Goal: Task Accomplishment & Management: Use online tool/utility

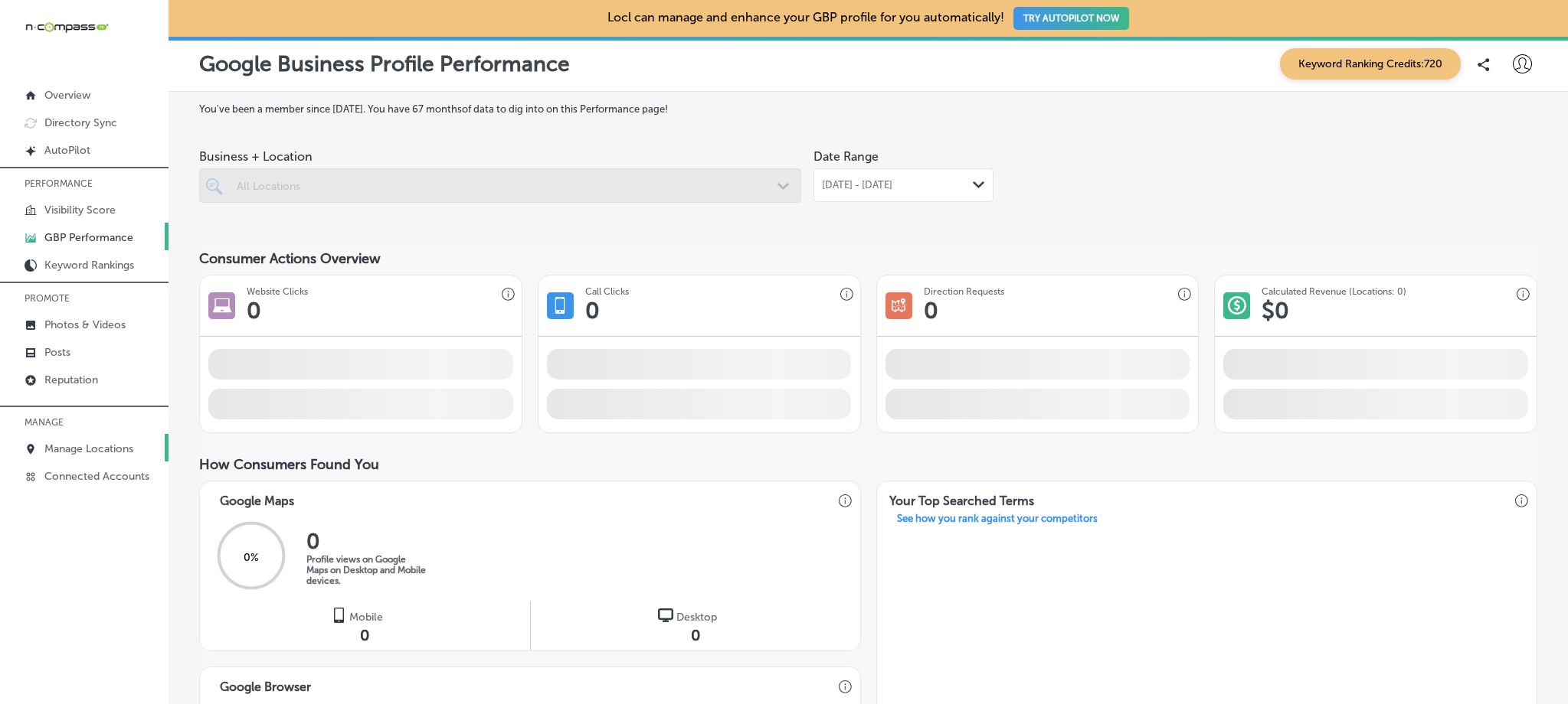
click at [95, 443] on p "Manage Locations" at bounding box center [89, 449] width 89 height 13
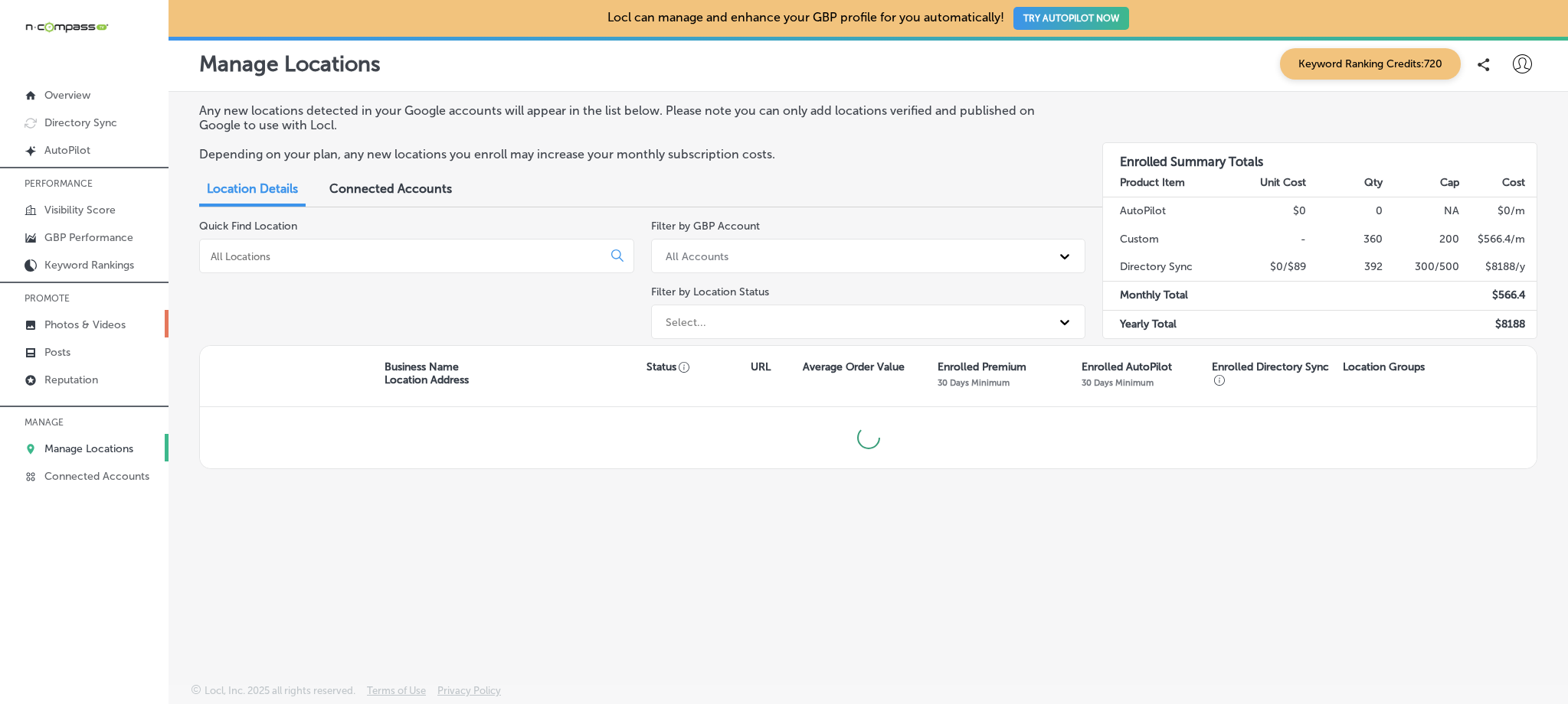
click at [90, 316] on link "Photos & Videos" at bounding box center [84, 324] width 169 height 27
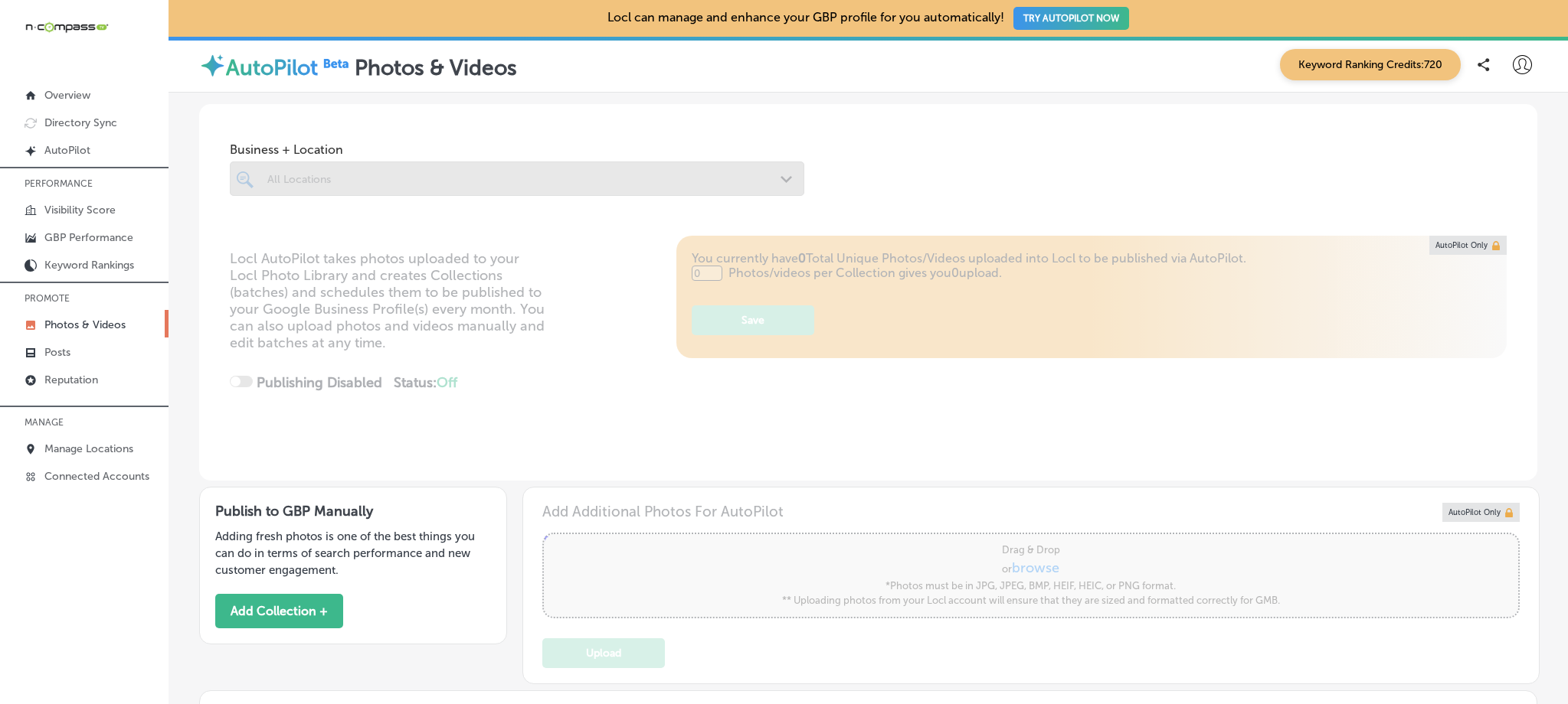
type input "5"
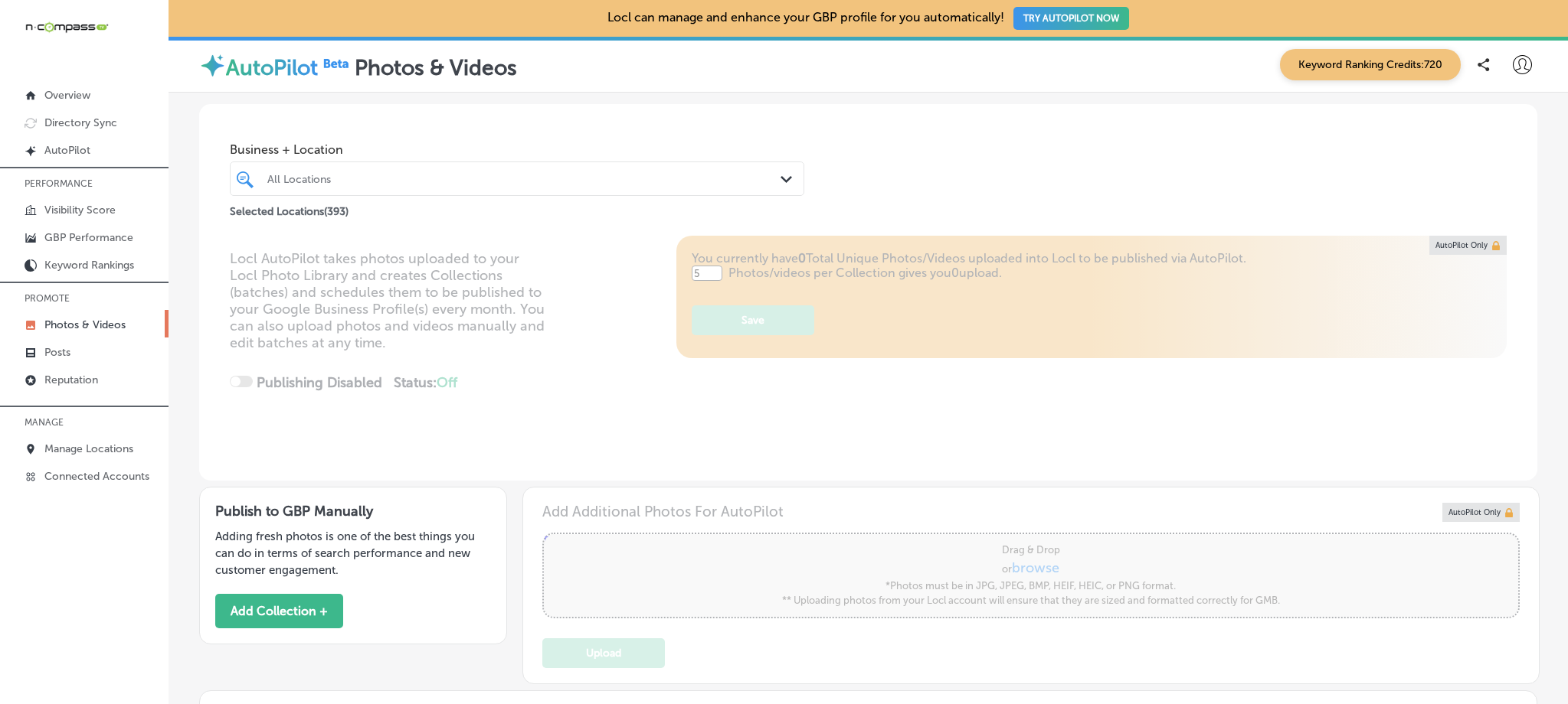
click at [349, 174] on div "All Locations" at bounding box center [525, 179] width 515 height 13
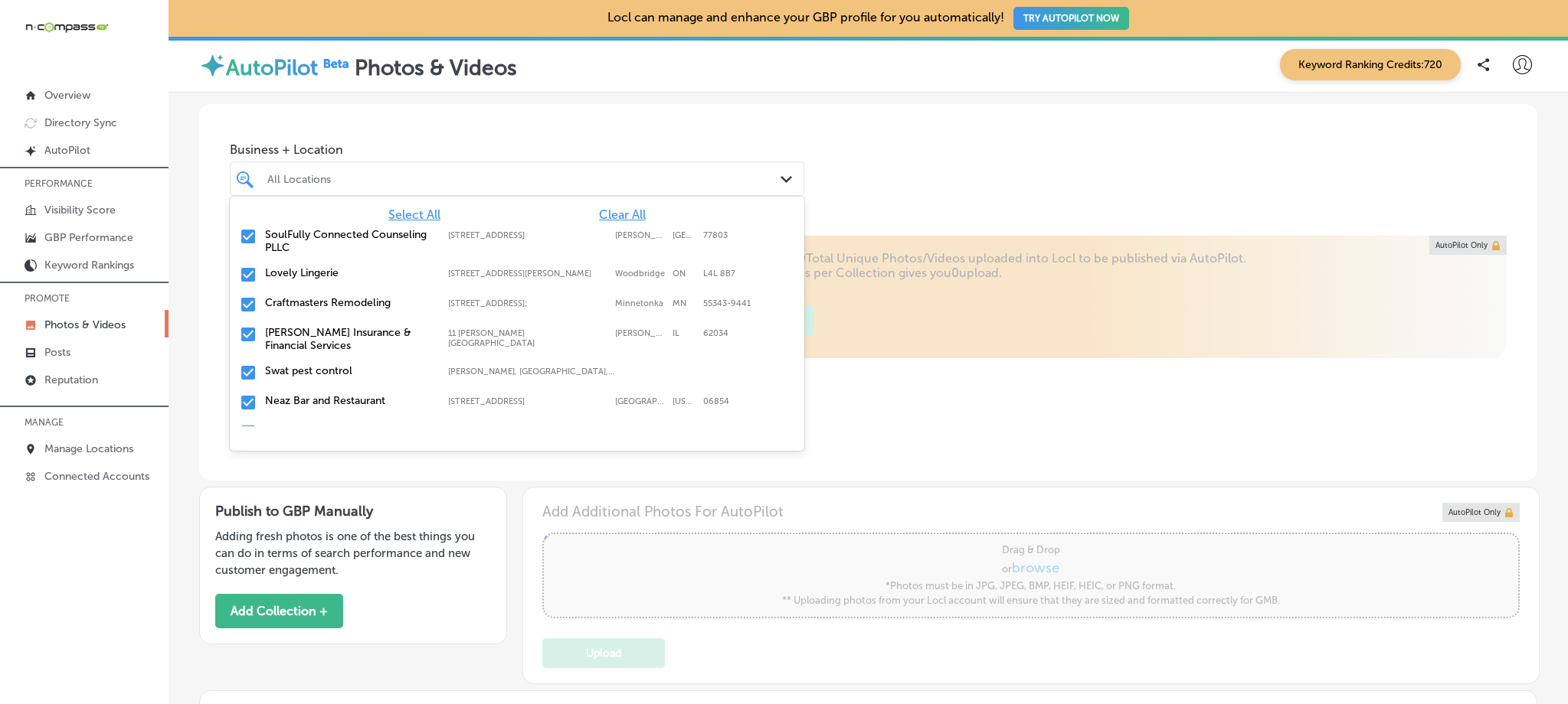
click at [607, 214] on span "Clear All" at bounding box center [622, 214] width 46 height 14
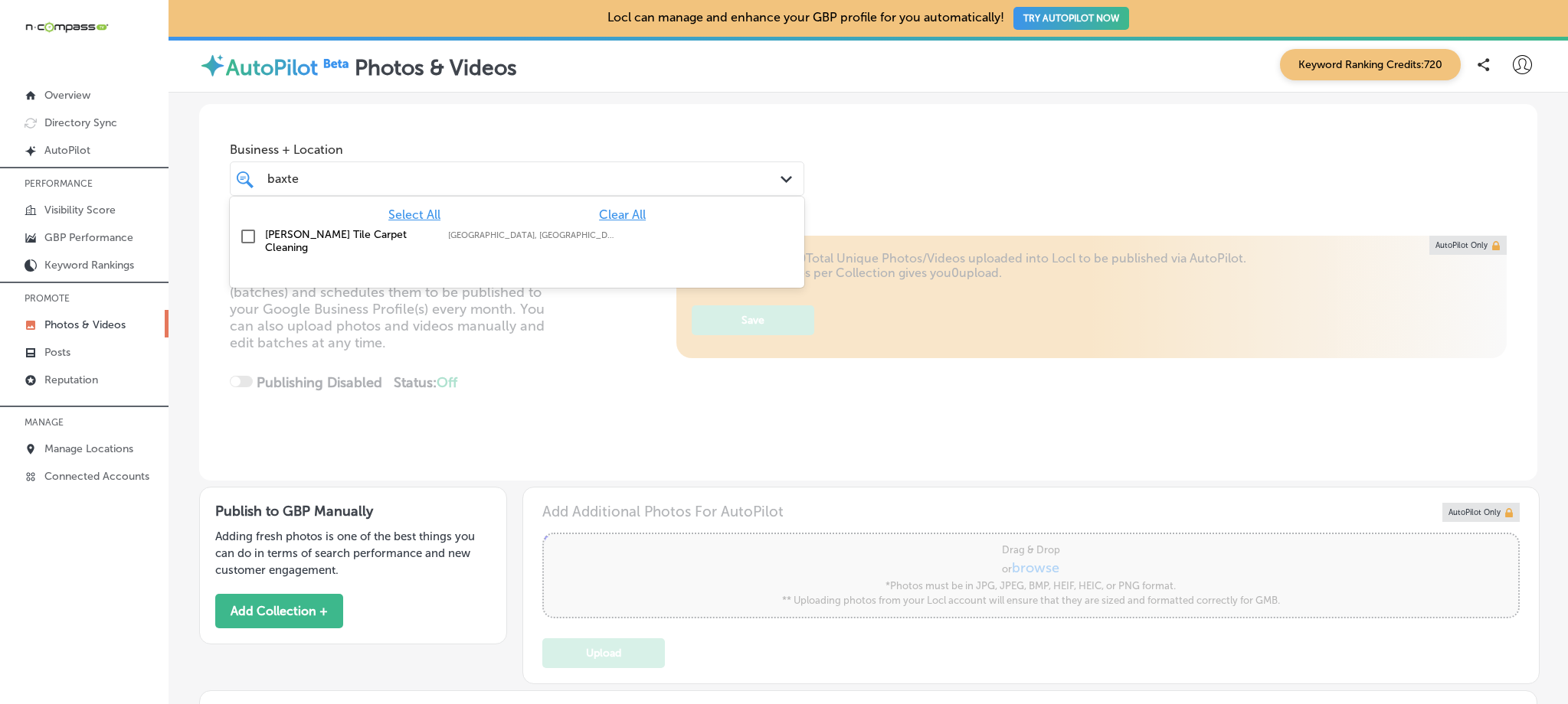
click at [415, 230] on label "[PERSON_NAME] Tile Carpet Cleaning" at bounding box center [348, 241] width 168 height 26
type input "baxte"
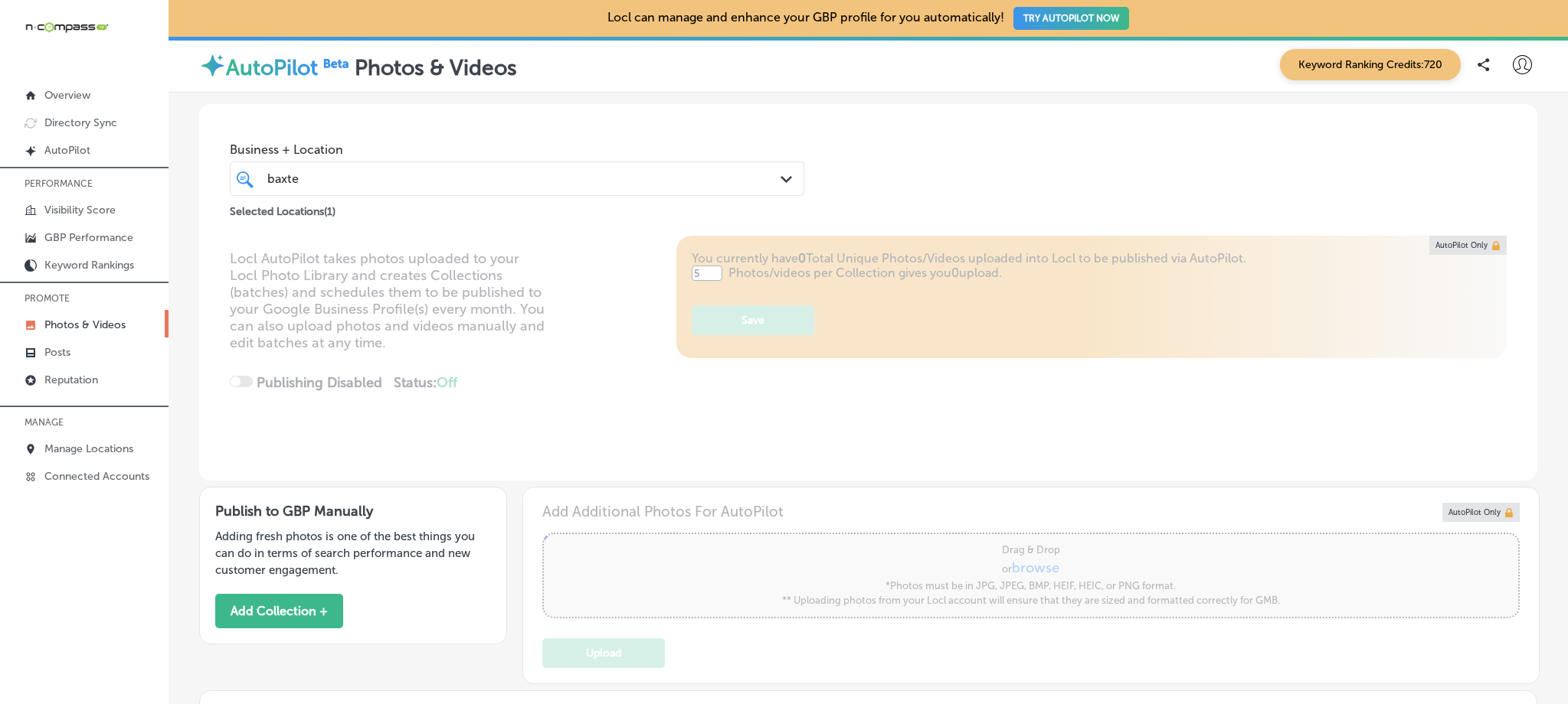
click at [951, 155] on div "Business + Location baxte baxte Path Created with Sketch. Selected Locations ( …" at bounding box center [867, 162] width 1338 height 116
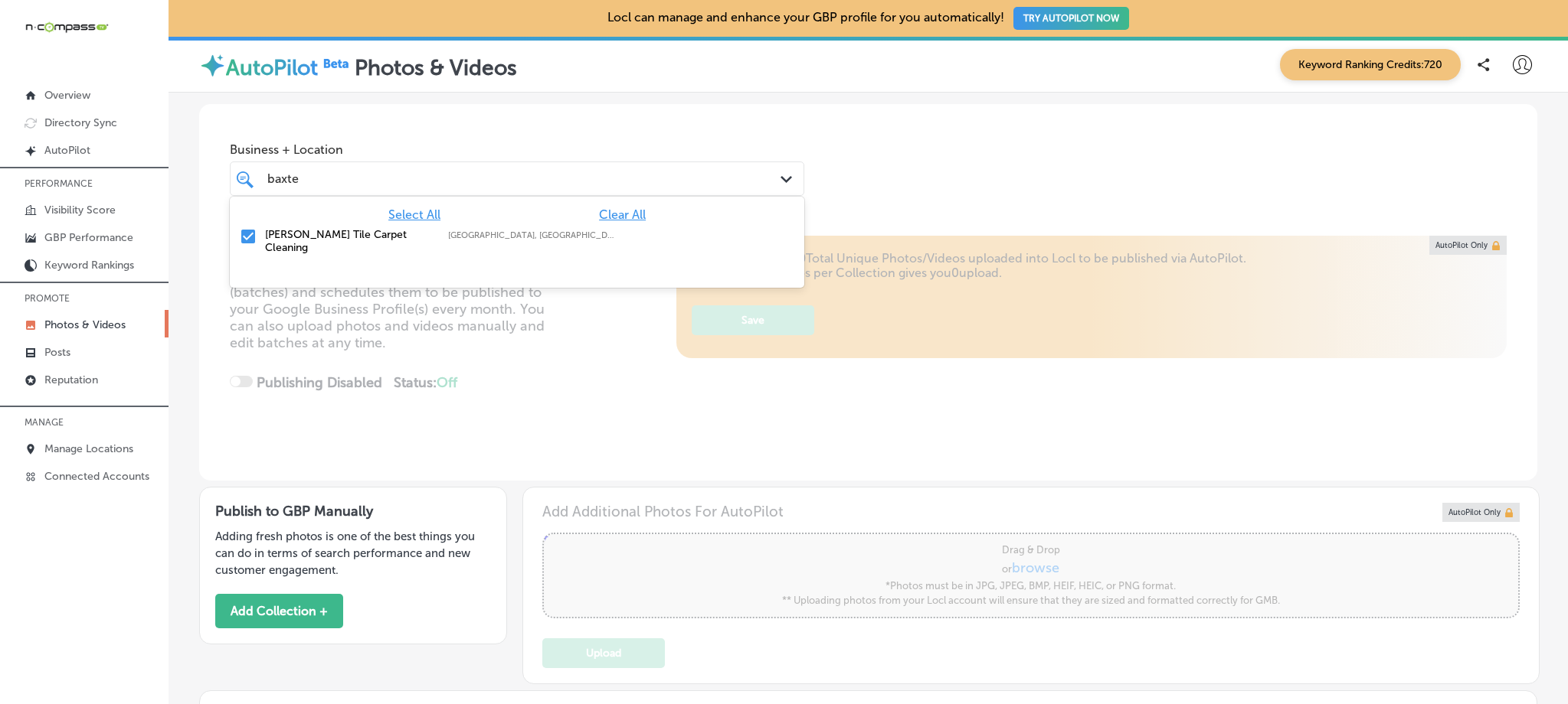
click at [409, 182] on div "baxte baxte" at bounding box center [492, 179] width 453 height 21
click at [937, 151] on div "Business + Location option focused, 3 of 395. 2 results available for search te…" at bounding box center [867, 162] width 1338 height 116
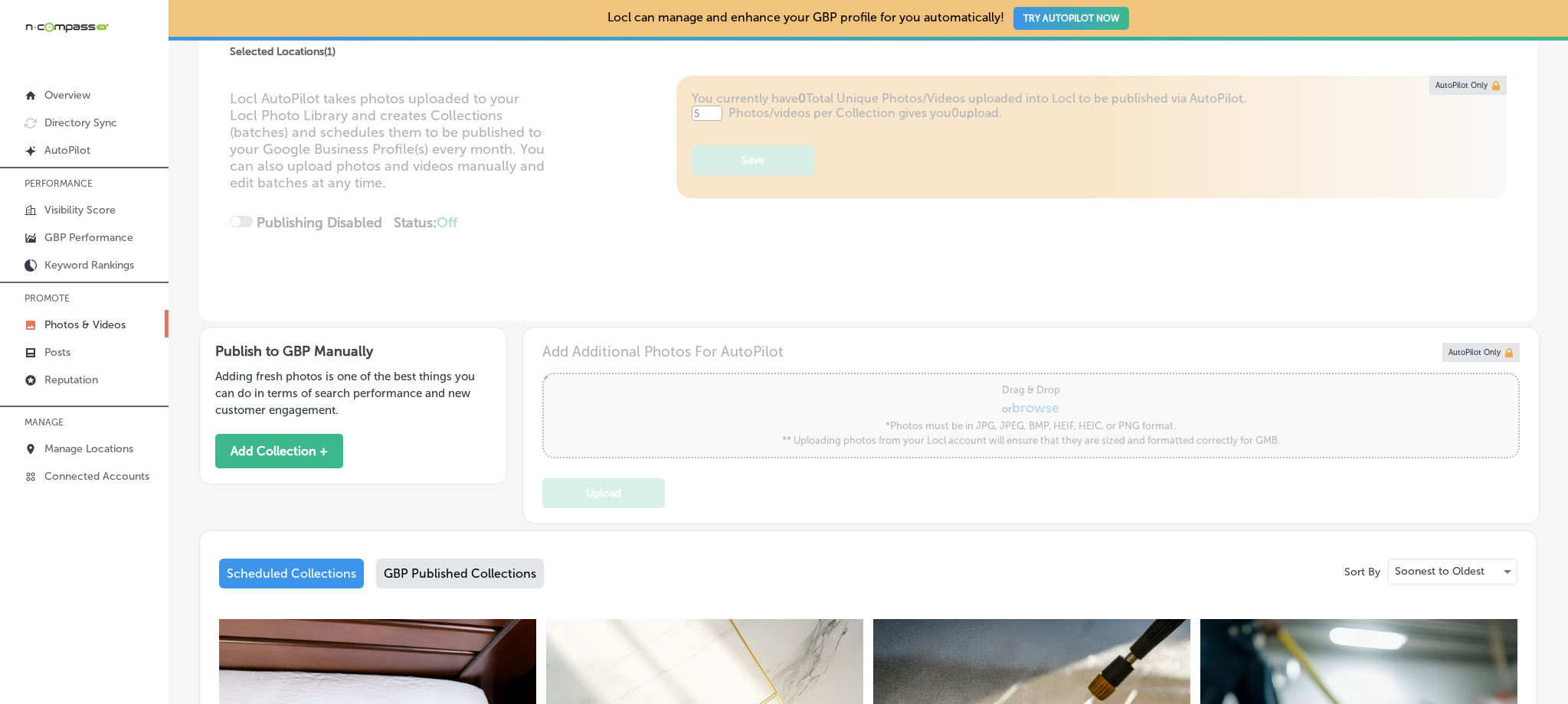
scroll to position [601, 0]
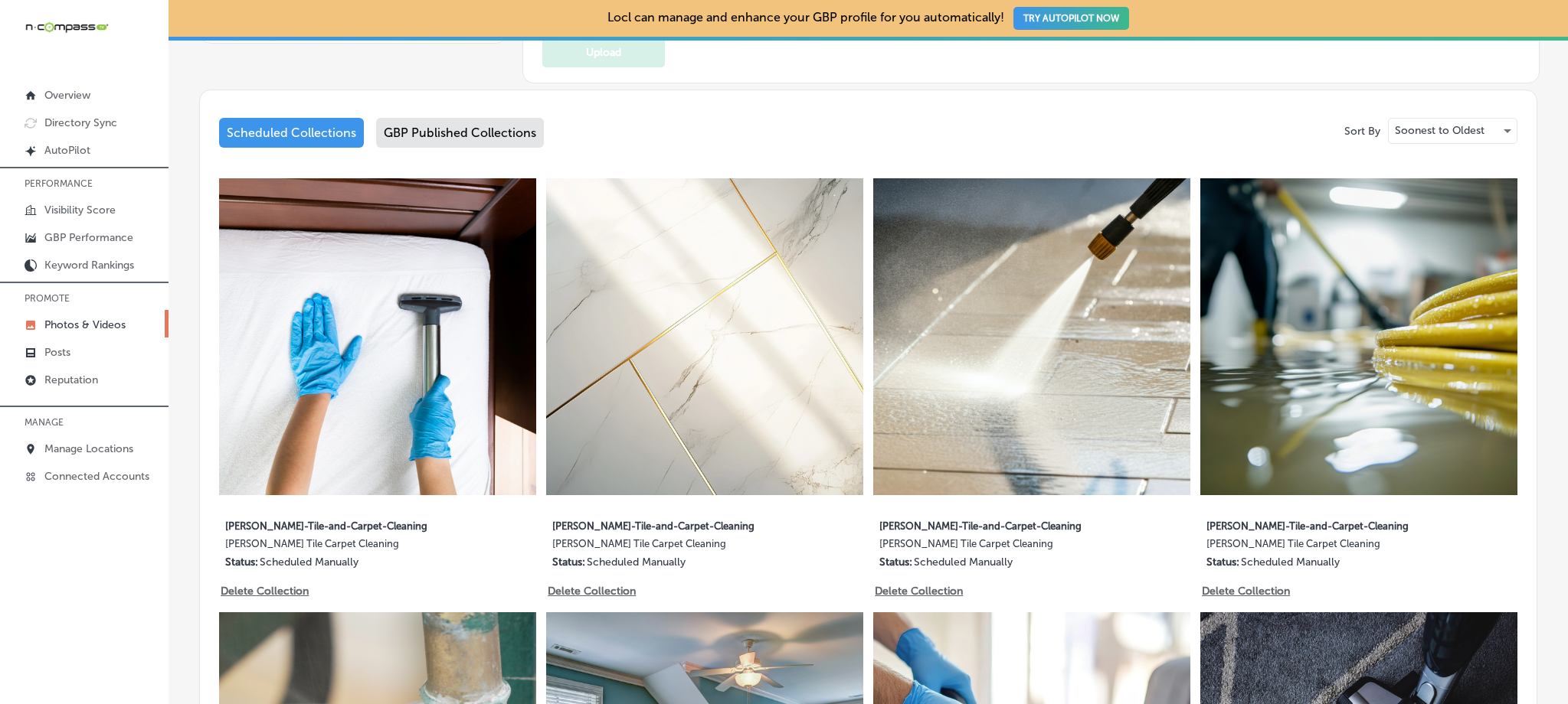
click at [477, 123] on div "GBP Published Collections" at bounding box center [459, 133] width 168 height 30
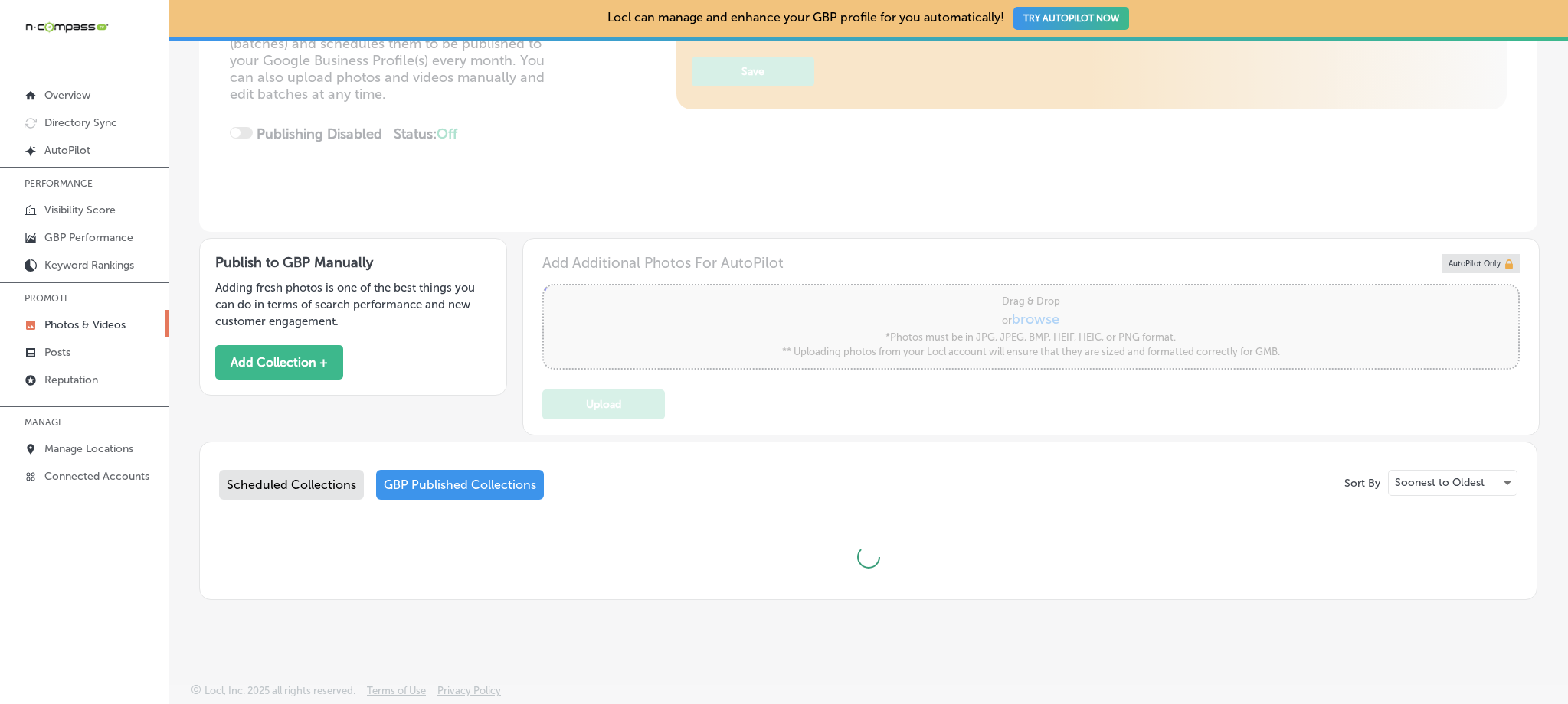
scroll to position [601, 0]
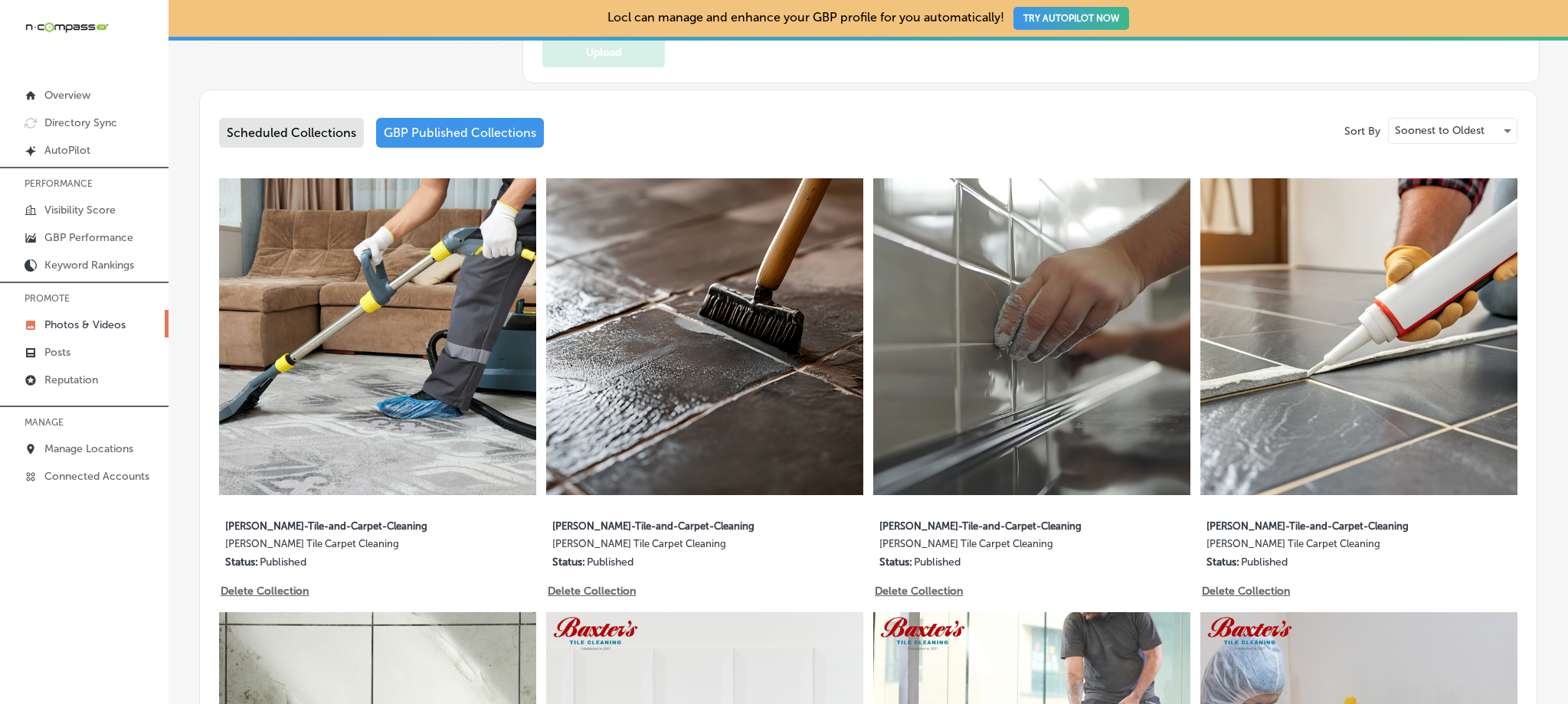
click at [319, 134] on div "Scheduled Collections" at bounding box center [291, 133] width 145 height 30
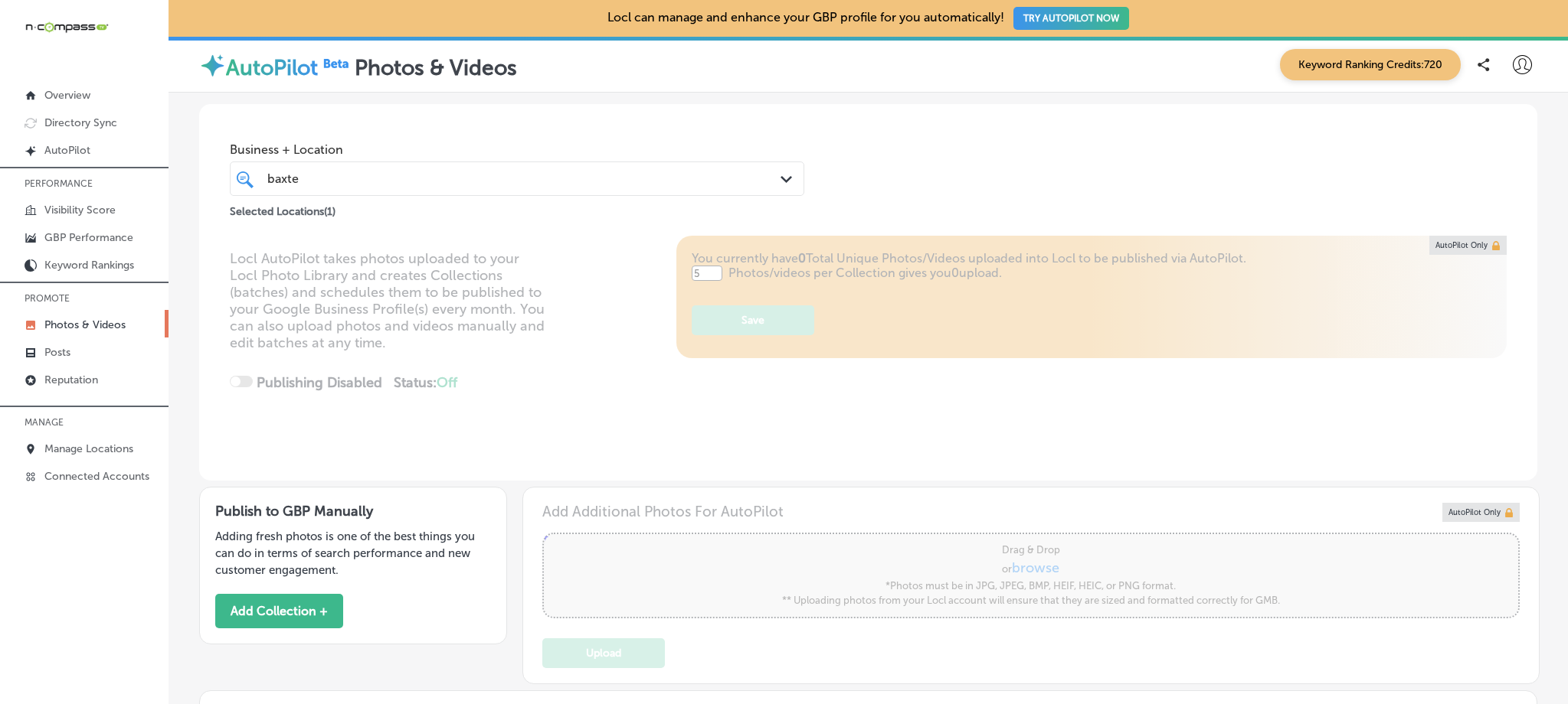
click at [403, 554] on p "Adding fresh photos is one of the best things you can do in terms of search per…" at bounding box center [352, 553] width 276 height 50
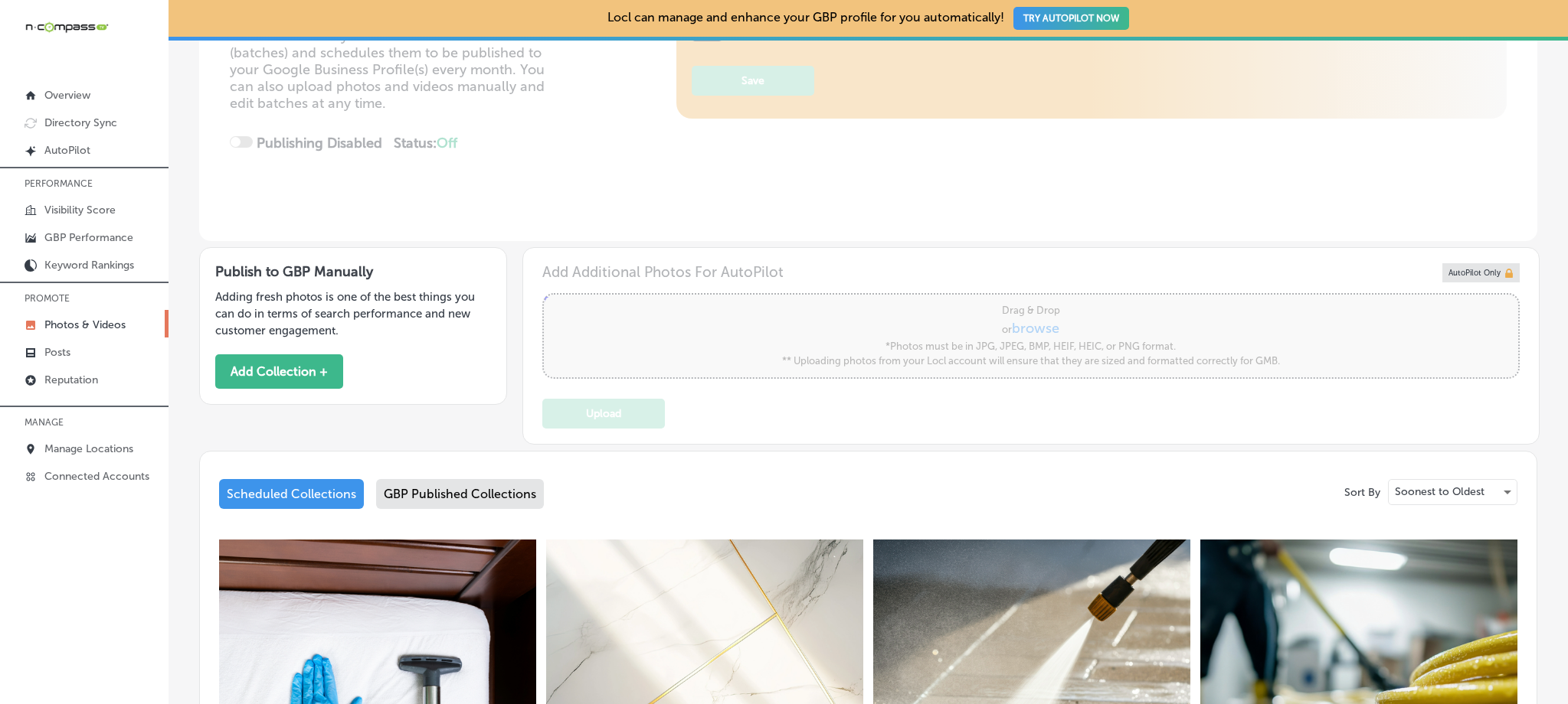
scroll to position [240, 0]
click at [287, 361] on button "Add Collection +" at bounding box center [278, 371] width 128 height 34
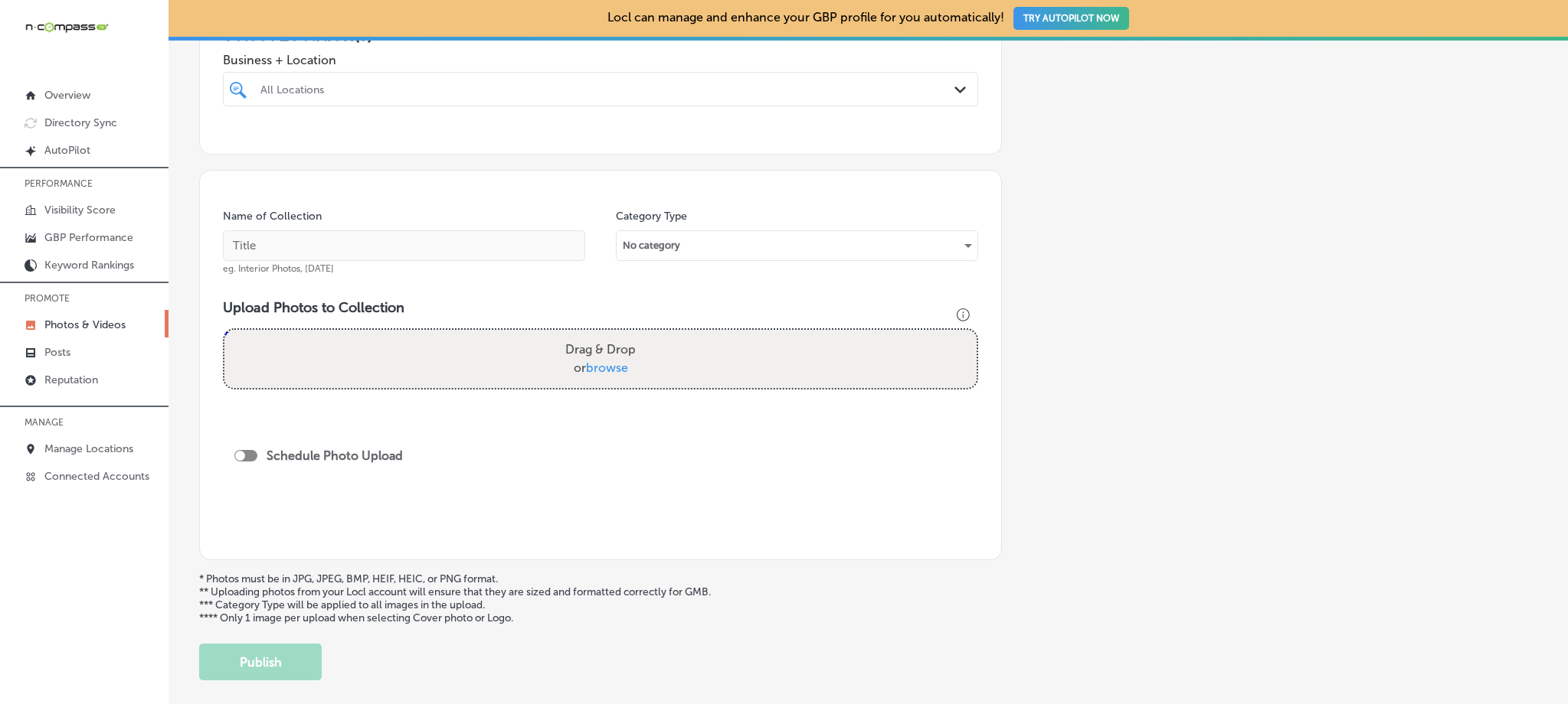
scroll to position [308, 0]
click at [726, 247] on div "No category" at bounding box center [796, 245] width 361 height 25
click at [960, 238] on div "No category" at bounding box center [796, 245] width 361 height 25
click at [1155, 208] on div "Add a Collection Which Type of Image or Video Would You Like to Upload? Photo C…" at bounding box center [867, 252] width 1338 height 855
